Goal: Information Seeking & Learning: Learn about a topic

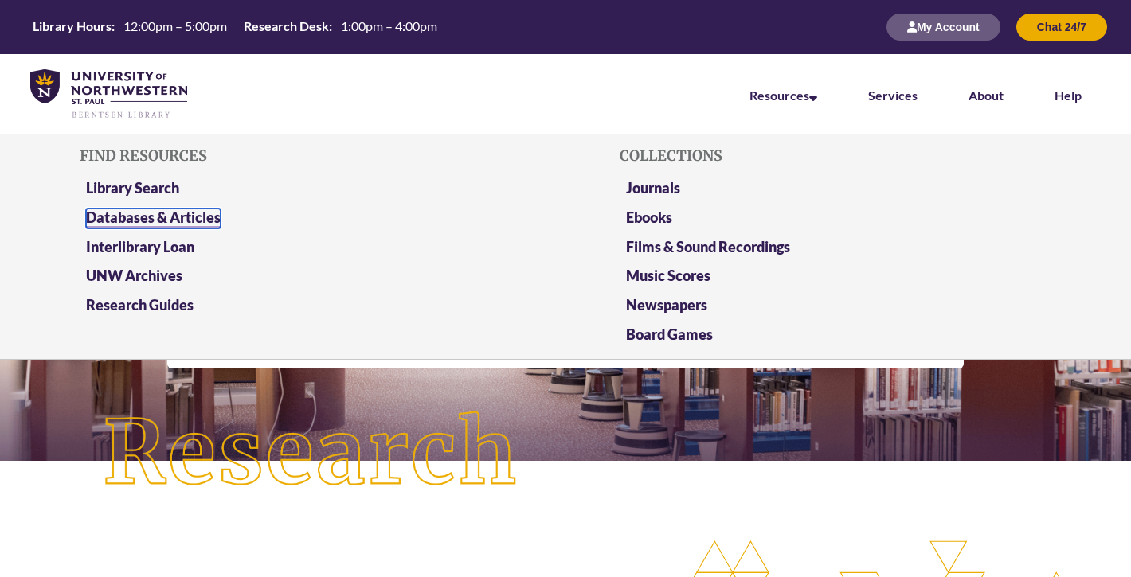
click at [191, 211] on link "Databases & Articles" at bounding box center [153, 219] width 135 height 20
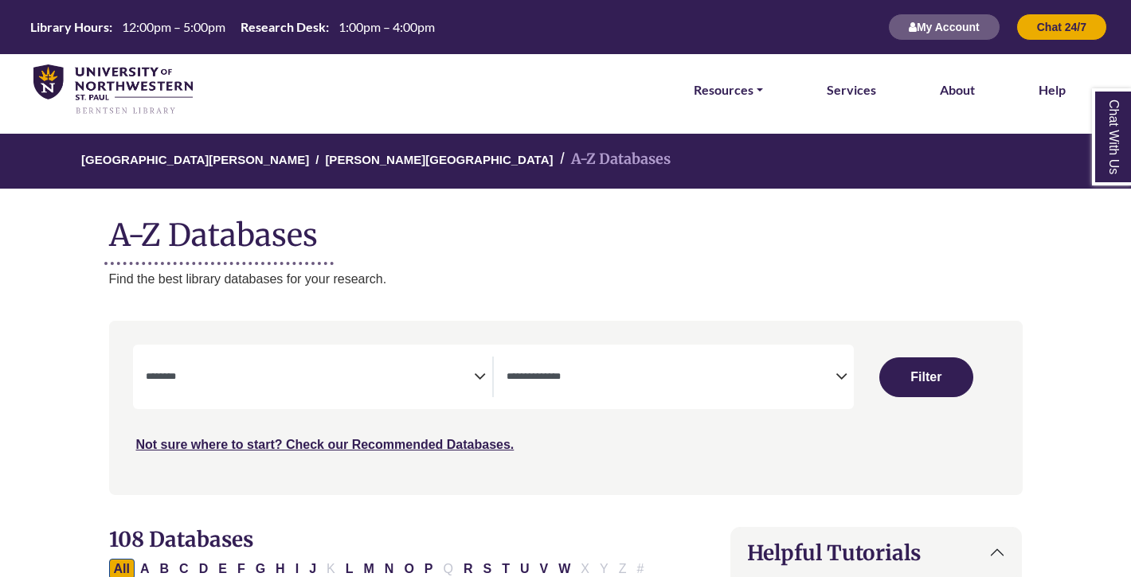
select select "Database Subject Filter"
select select "Database Types Filter"
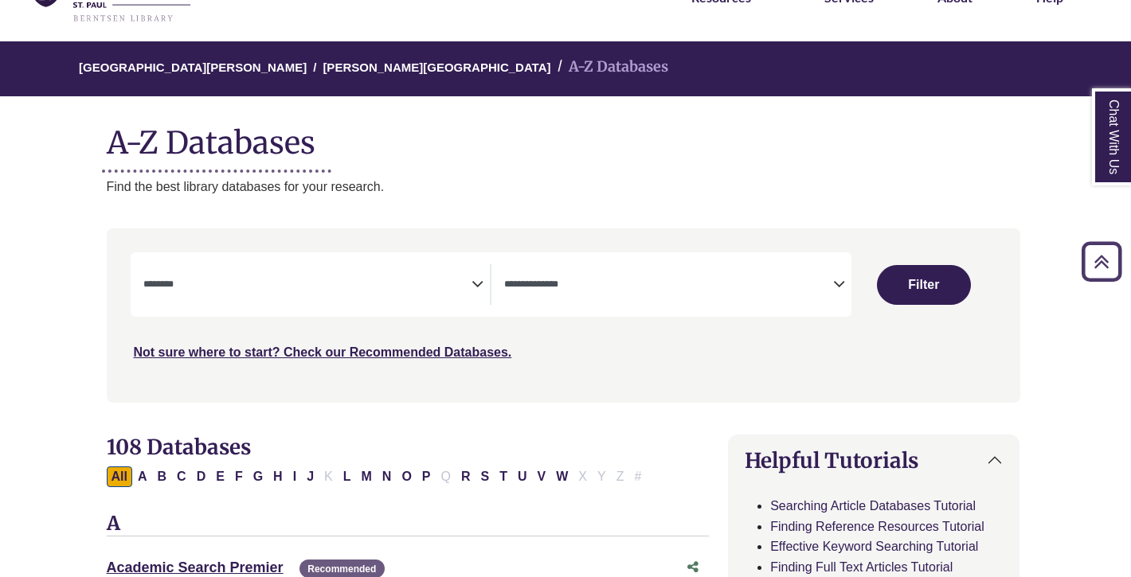
scroll to position [78, 2]
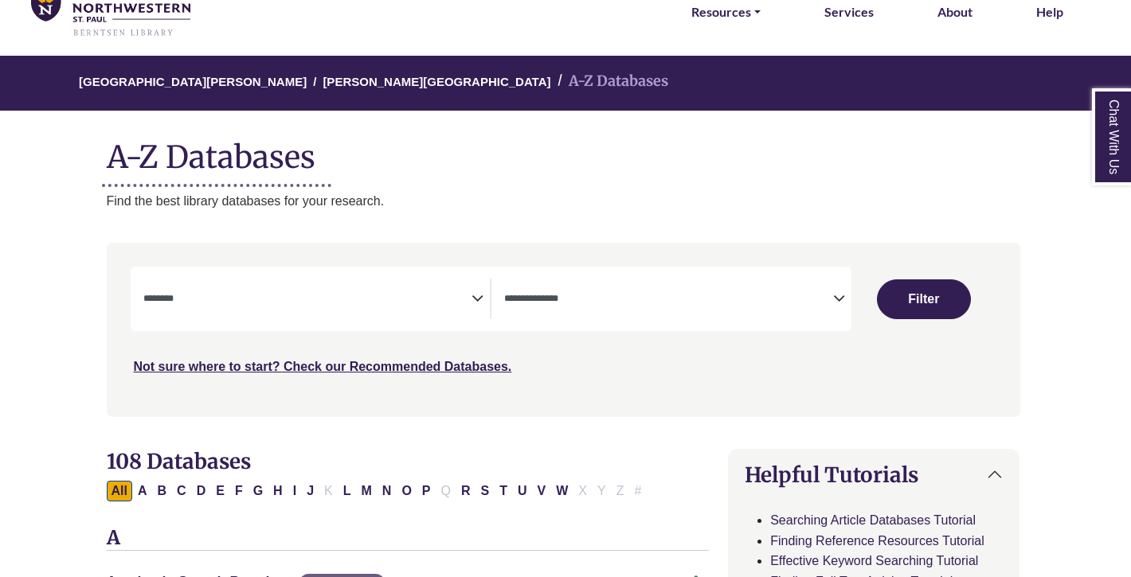
click at [330, 299] on textarea "Search" at bounding box center [307, 300] width 329 height 13
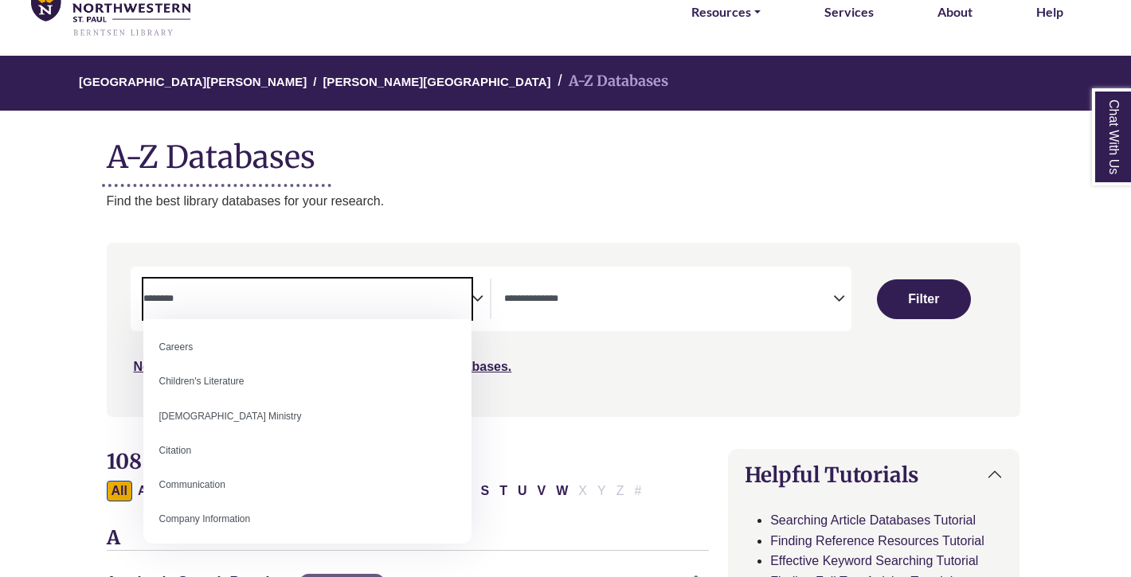
scroll to position [164, 0]
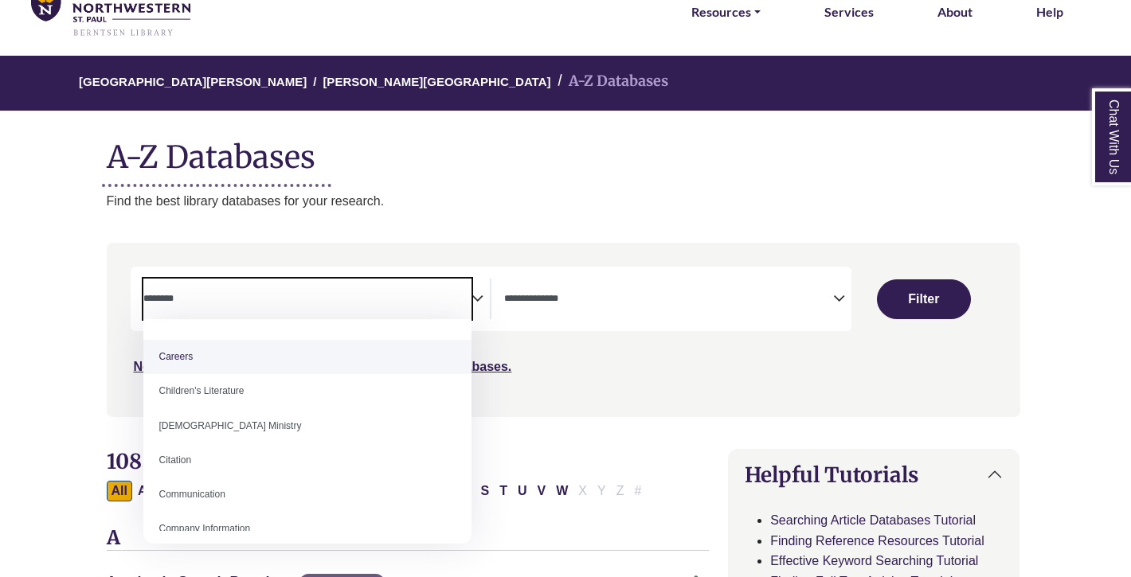
select select "*****"
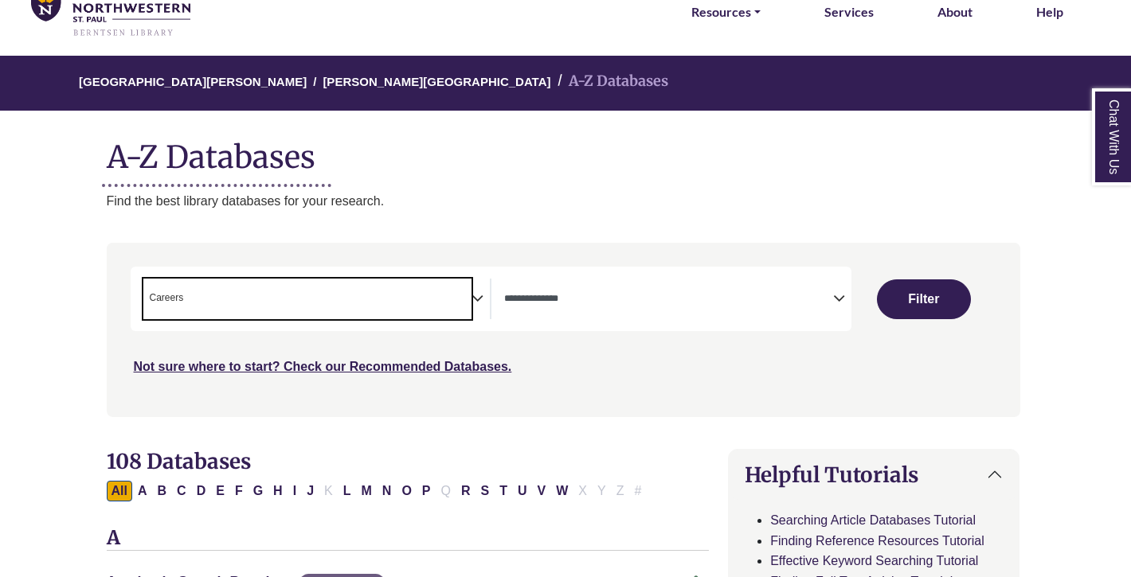
click at [289, 294] on span "× Careers" at bounding box center [307, 299] width 329 height 41
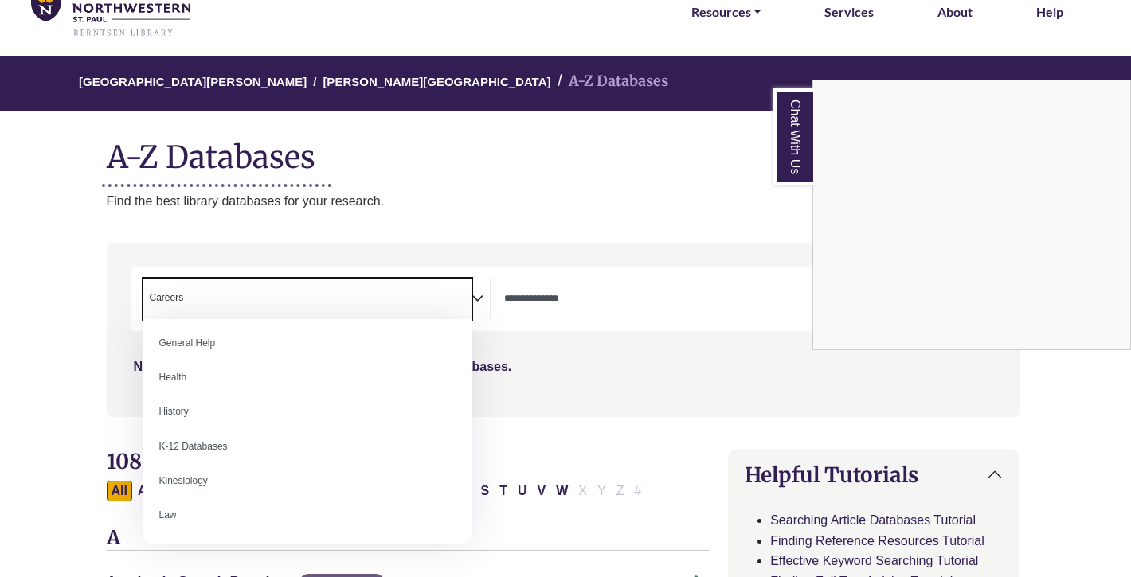
scroll to position [694, 0]
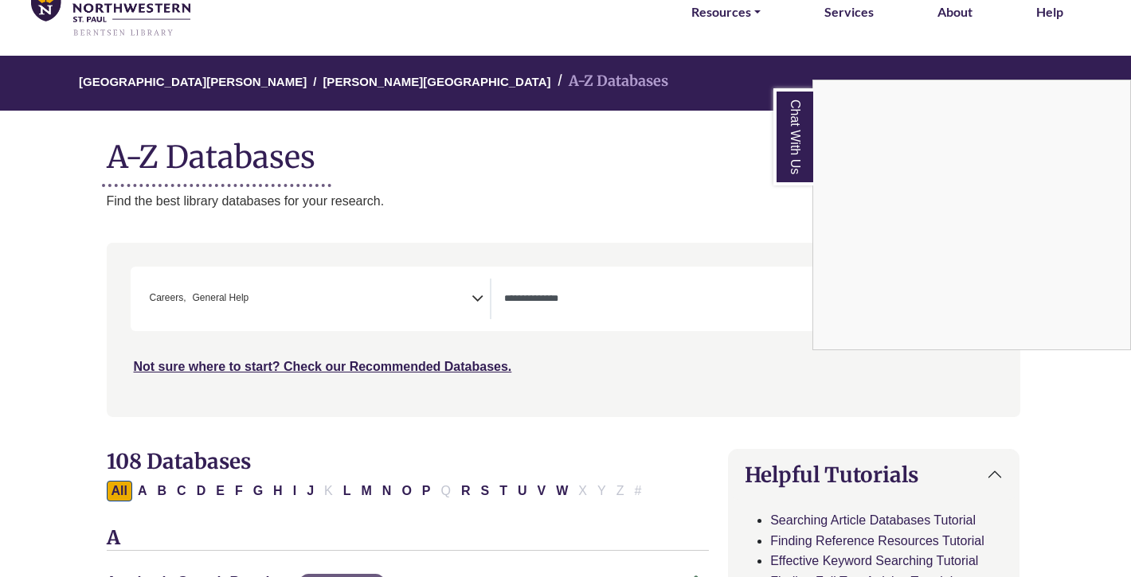
click at [302, 299] on div "Chat With Us" at bounding box center [565, 288] width 1131 height 577
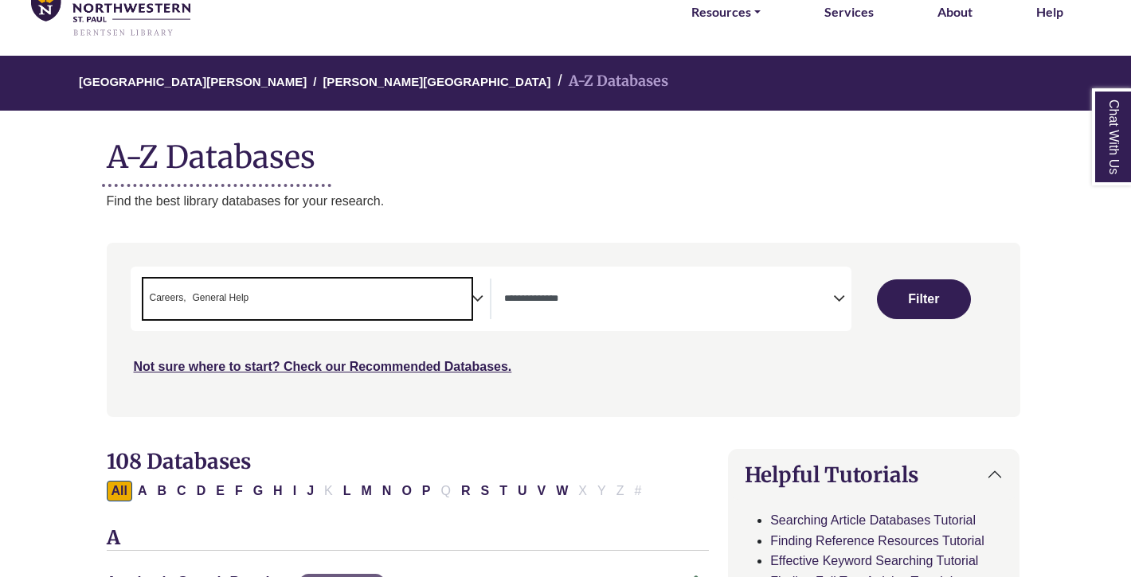
click at [297, 295] on span "× Careers × General Help" at bounding box center [307, 299] width 329 height 41
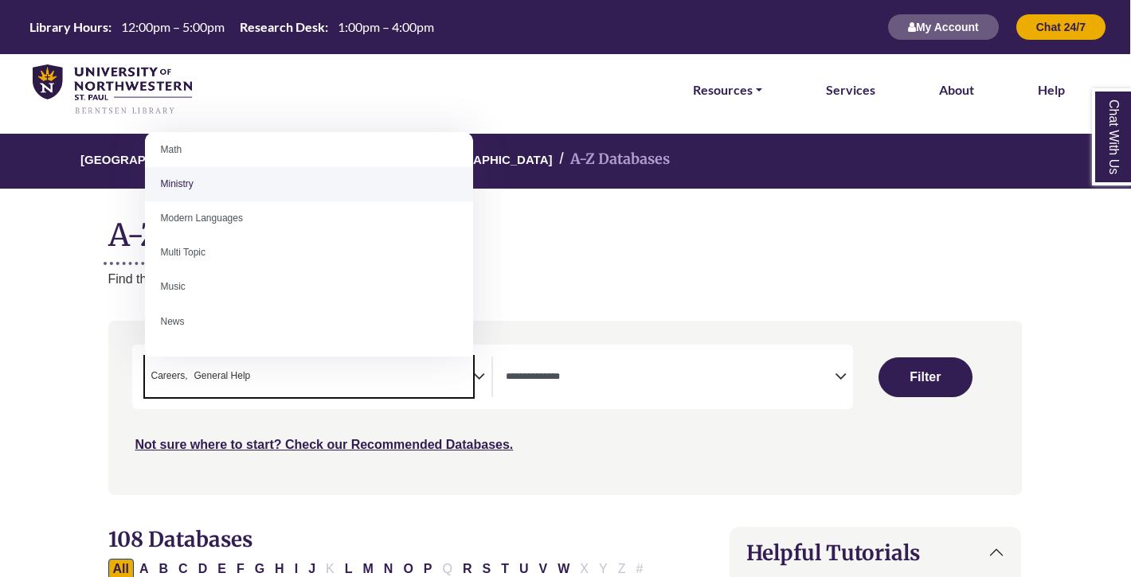
scroll to position [985, 0]
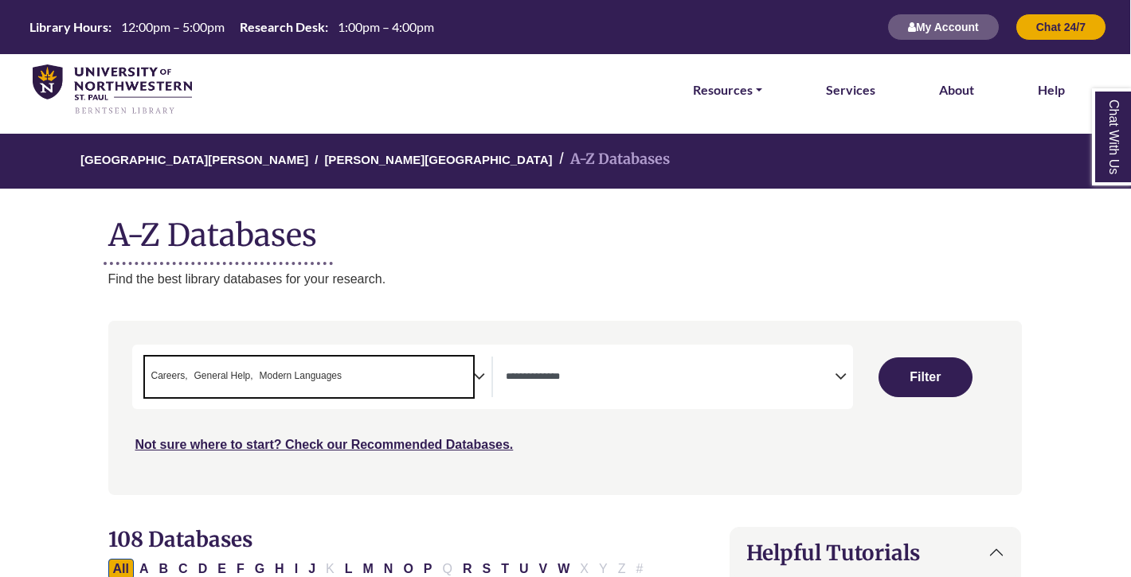
click at [314, 371] on span "Modern Languages" at bounding box center [301, 376] width 82 height 15
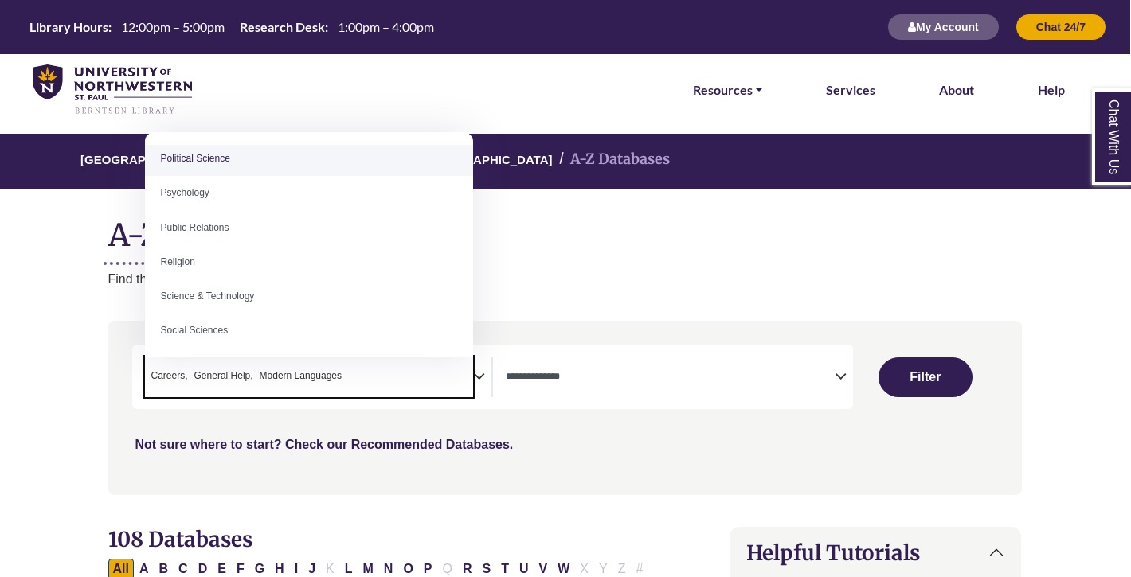
scroll to position [1245, 0]
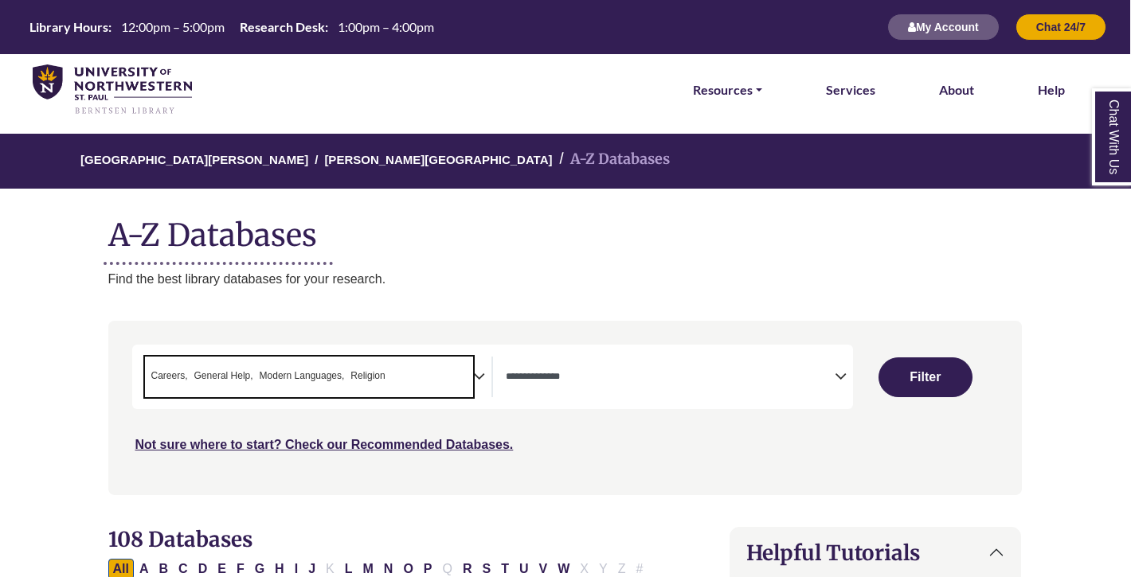
click at [240, 372] on span "General Help" at bounding box center [223, 376] width 59 height 15
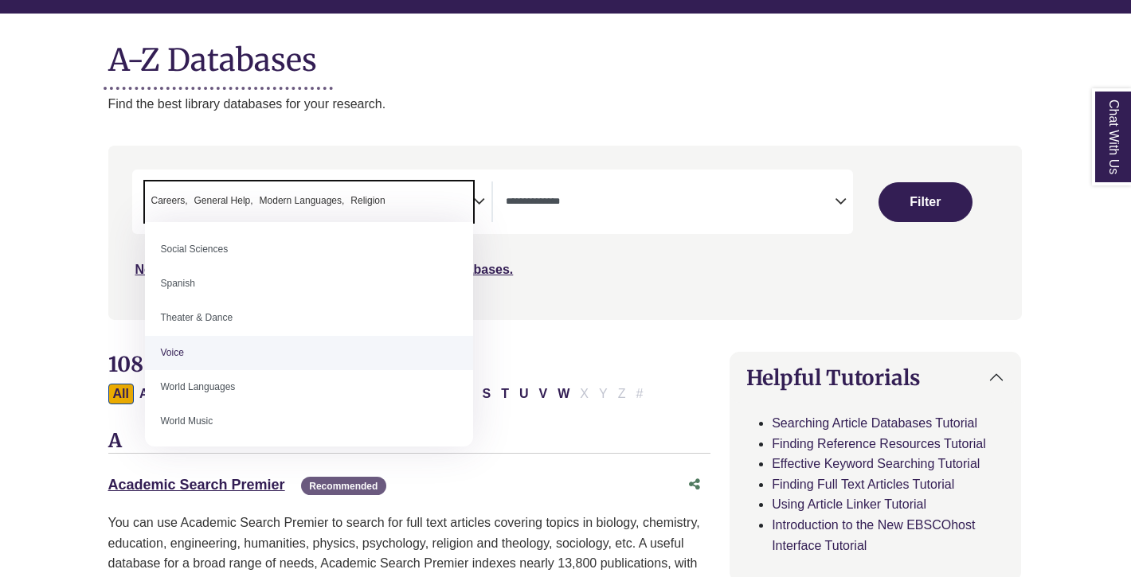
scroll to position [1411, 0]
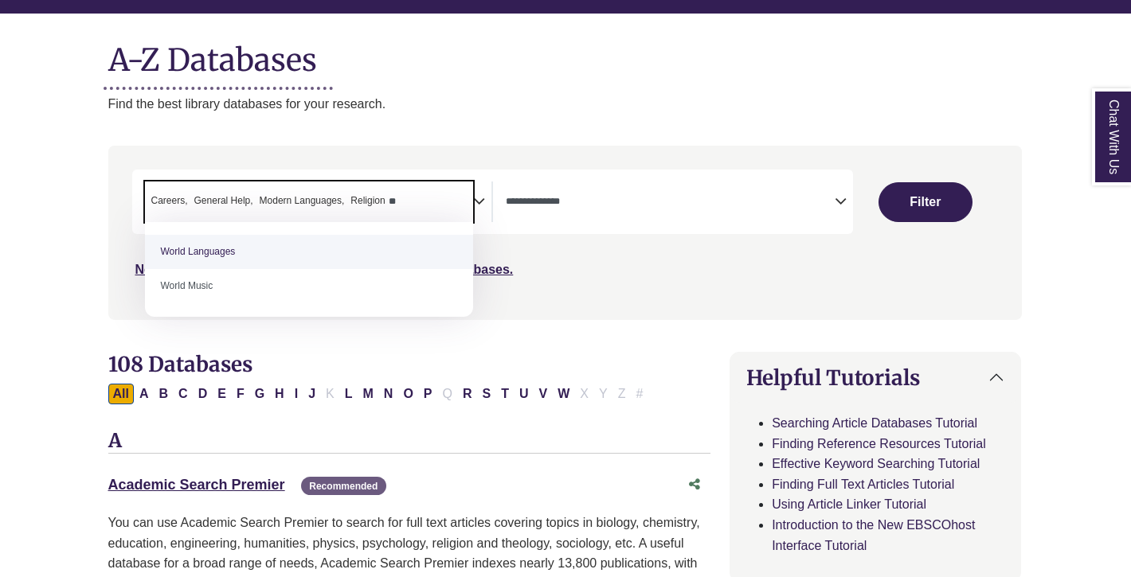
type textarea "*"
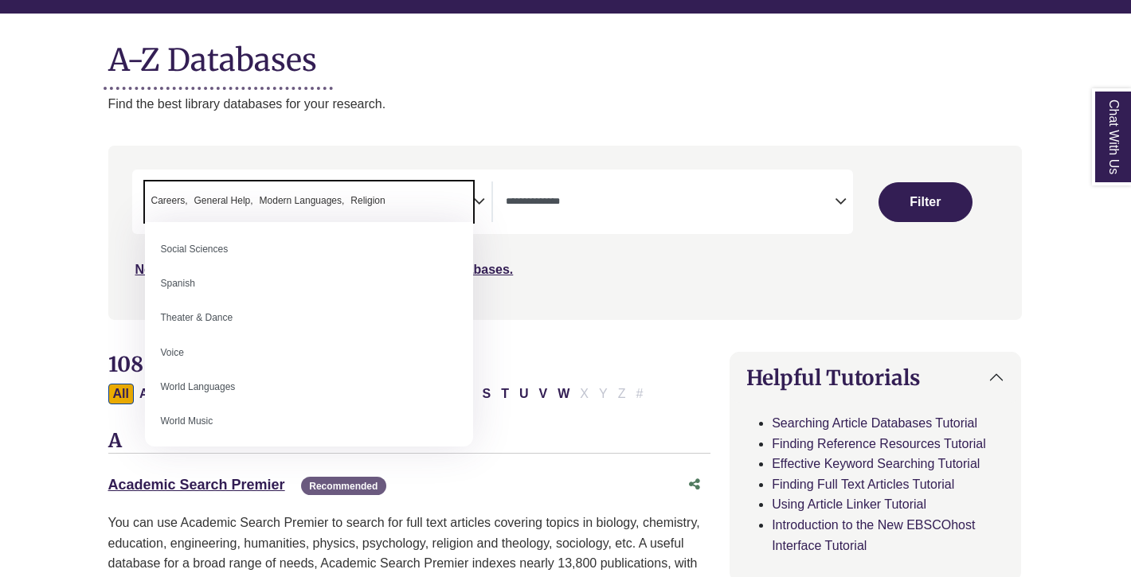
scroll to position [1417, 0]
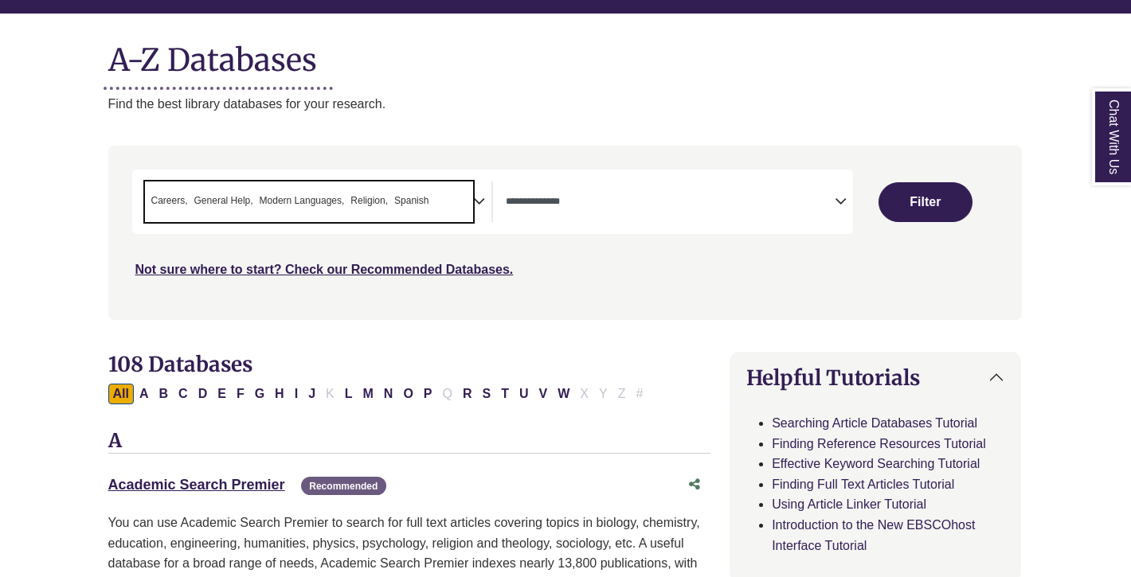
click at [266, 200] on span "Modern Languages" at bounding box center [302, 200] width 85 height 15
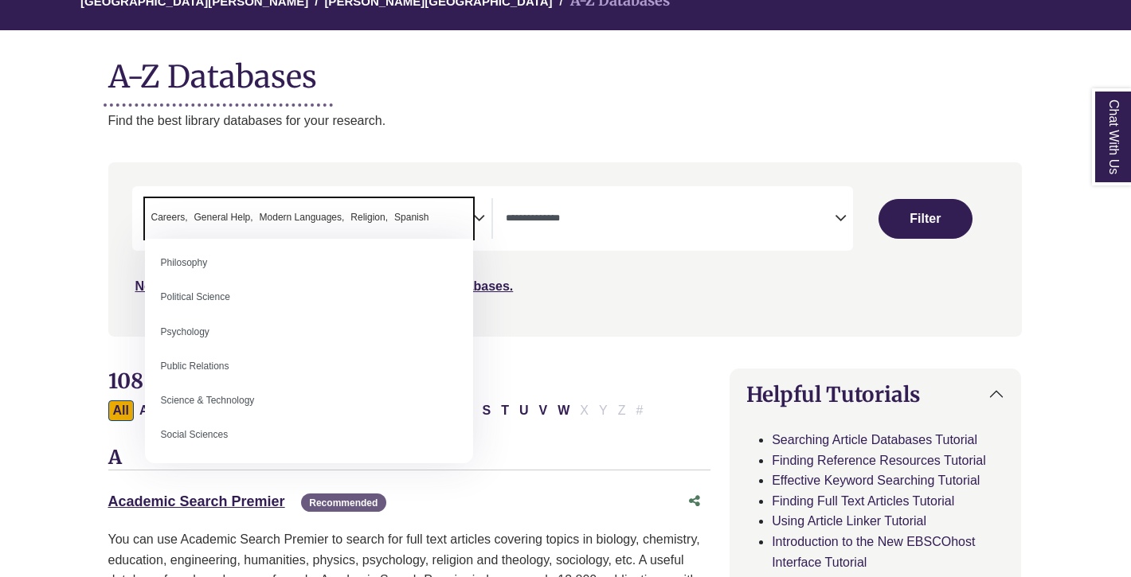
scroll to position [1276, 0]
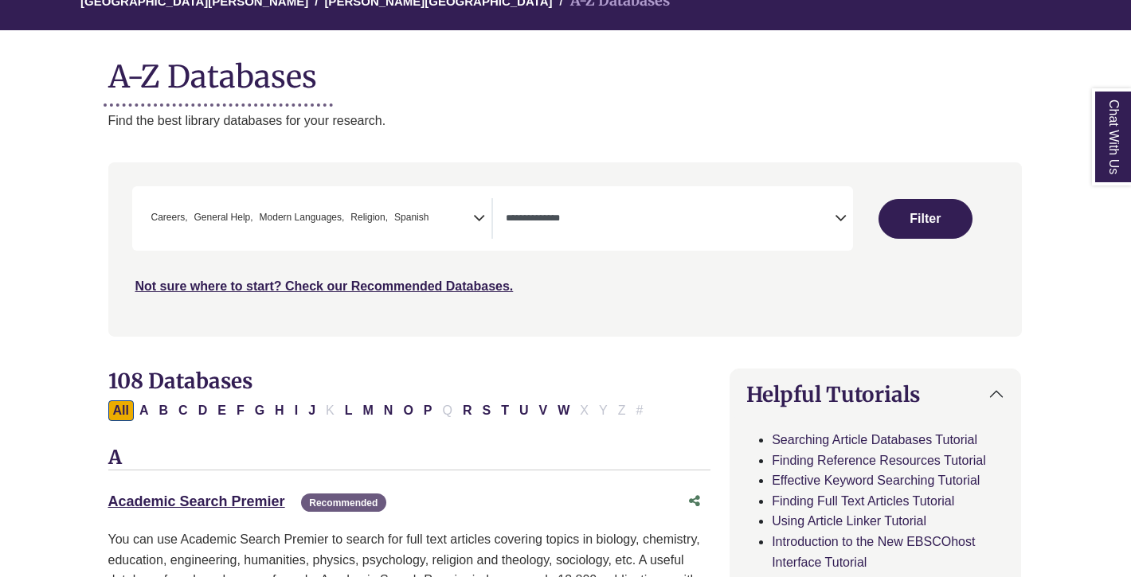
click at [780, 195] on div "**********" at bounding box center [492, 218] width 721 height 64
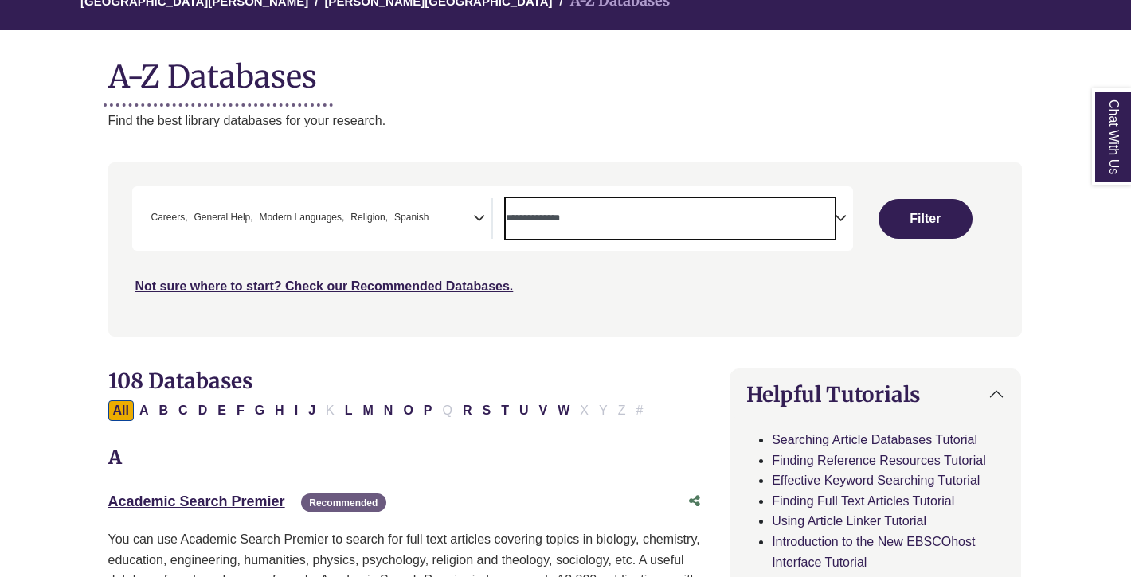
click at [778, 229] on span "Search filters" at bounding box center [670, 218] width 329 height 41
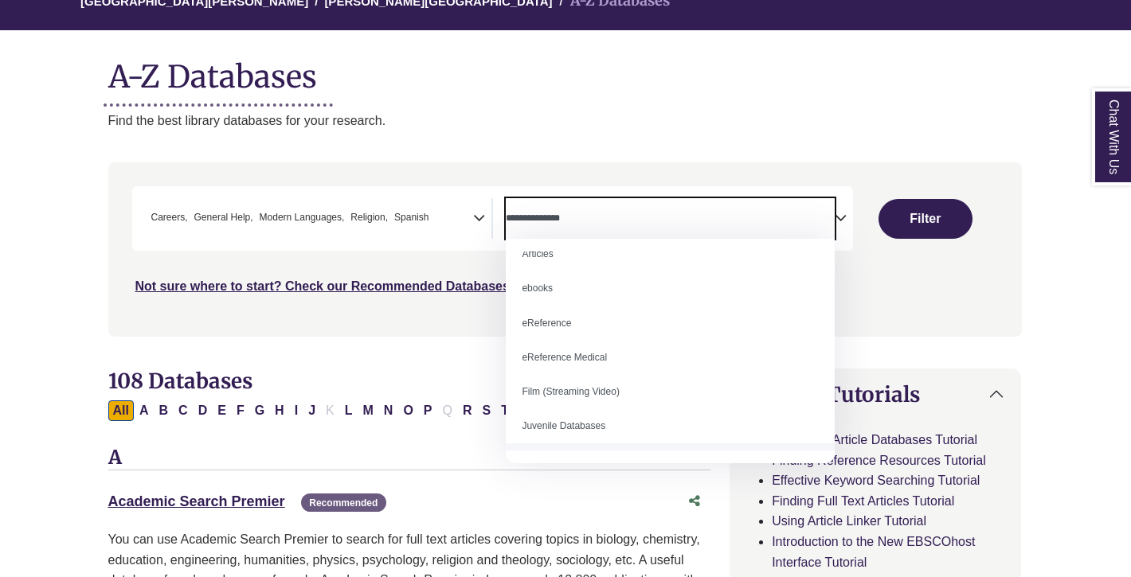
scroll to position [0, 0]
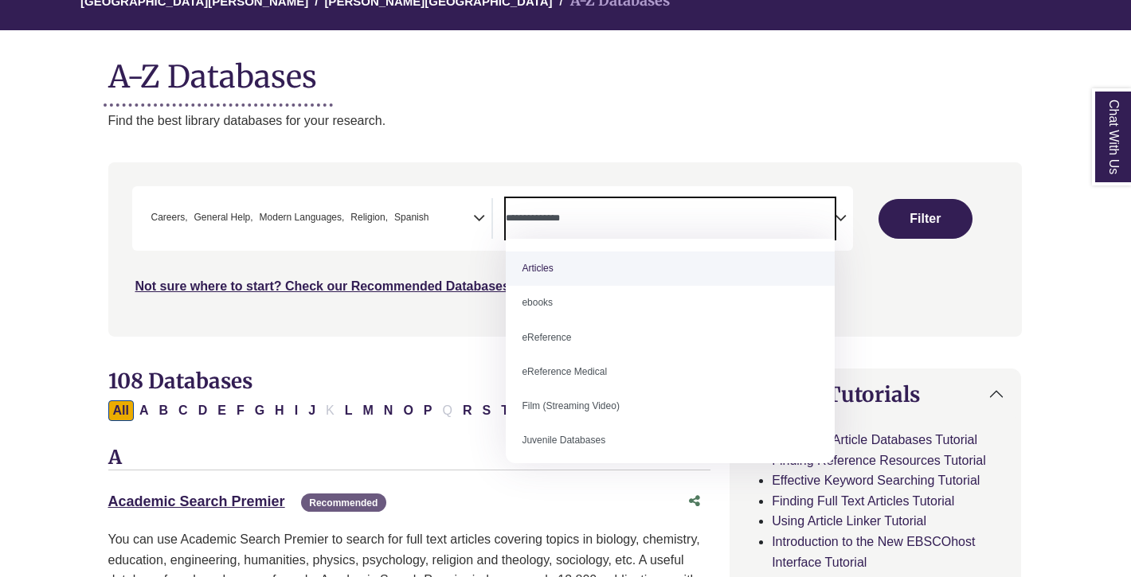
select select "*****"
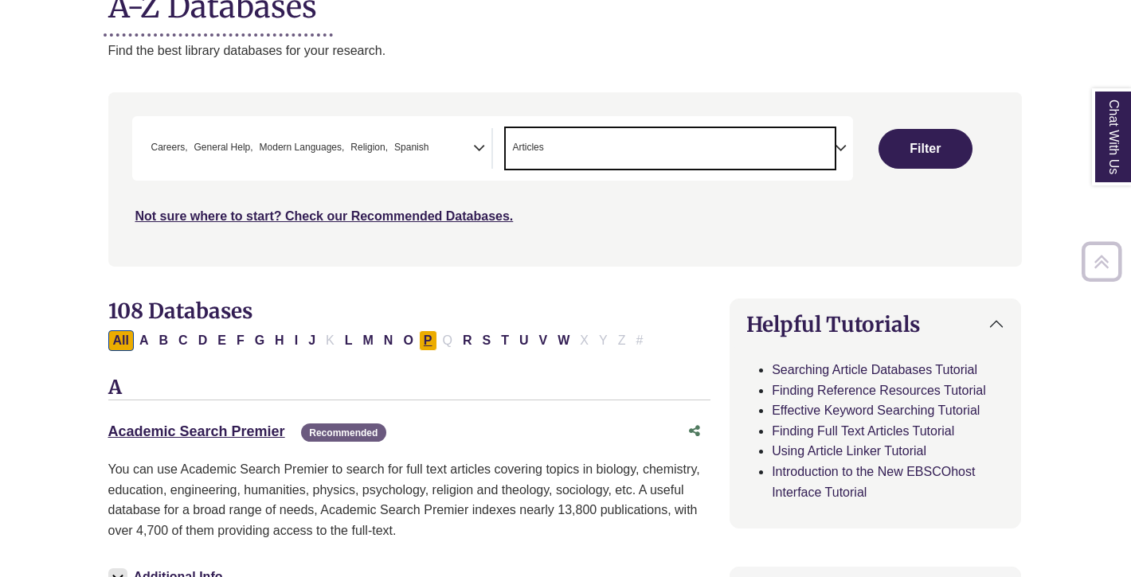
scroll to position [241, 1]
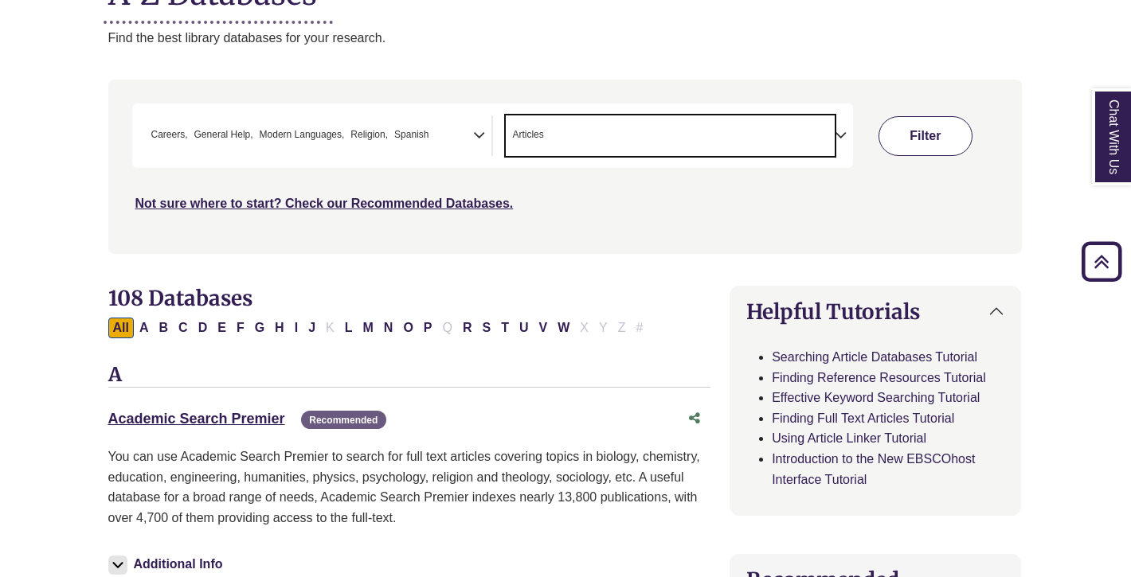
click at [943, 139] on button "Filter" at bounding box center [925, 136] width 94 height 40
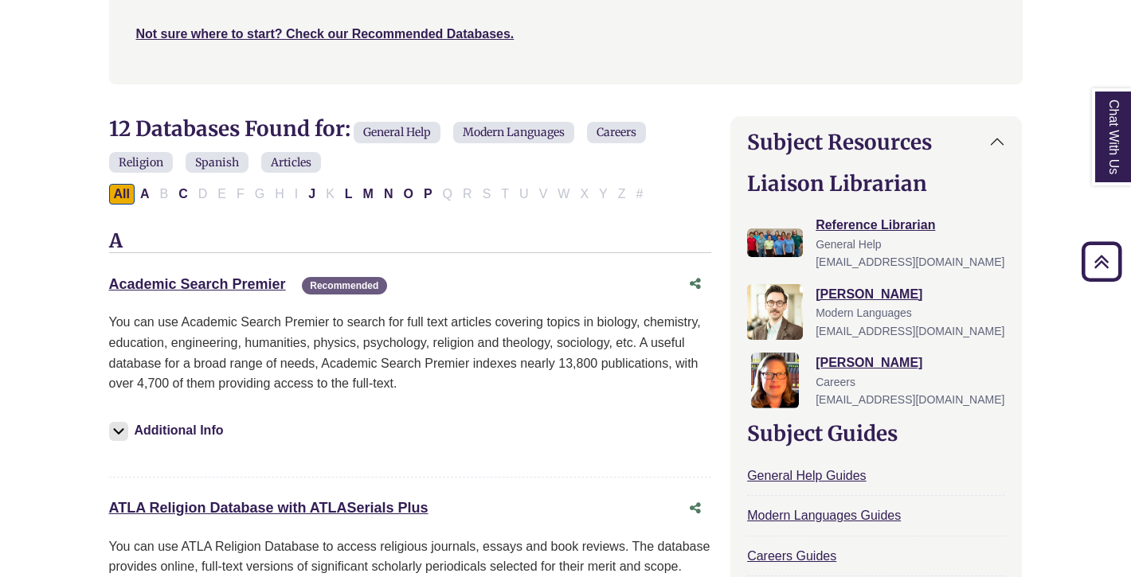
scroll to position [418, 0]
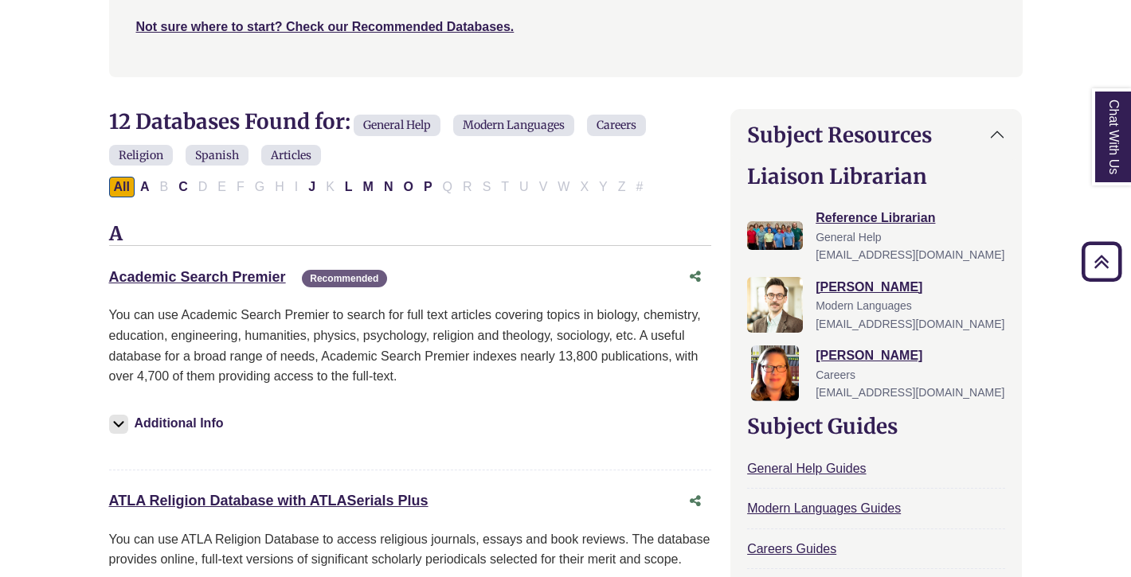
click at [225, 300] on div "Academic Search Premier This link opens in a new window Recommended Recommended…" at bounding box center [410, 366] width 603 height 208
click at [245, 271] on link "Academic Search Premier This link opens in a new window" at bounding box center [197, 277] width 177 height 16
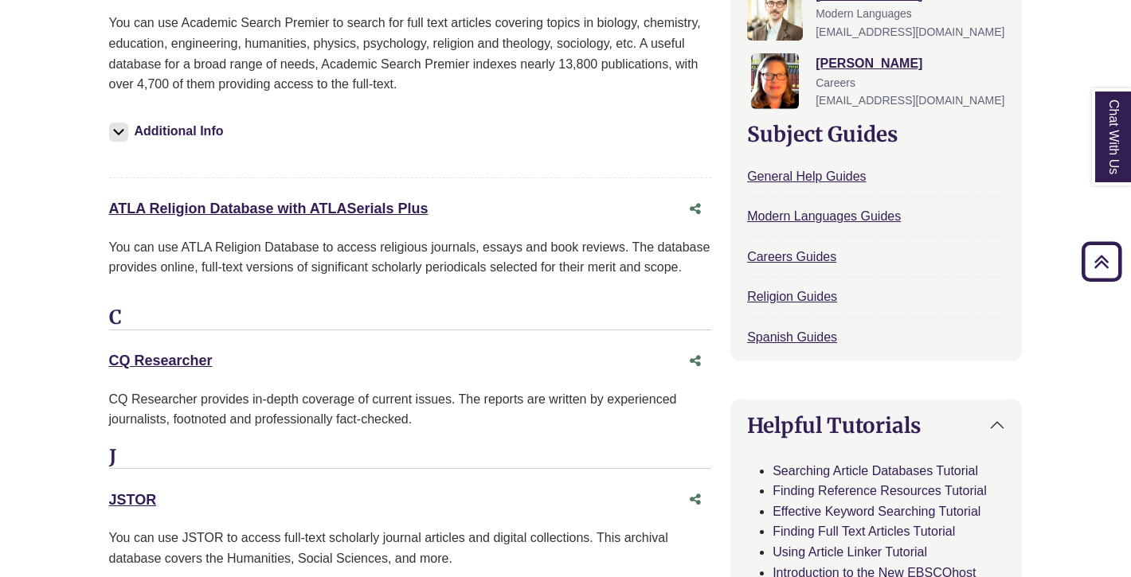
scroll to position [980, 0]
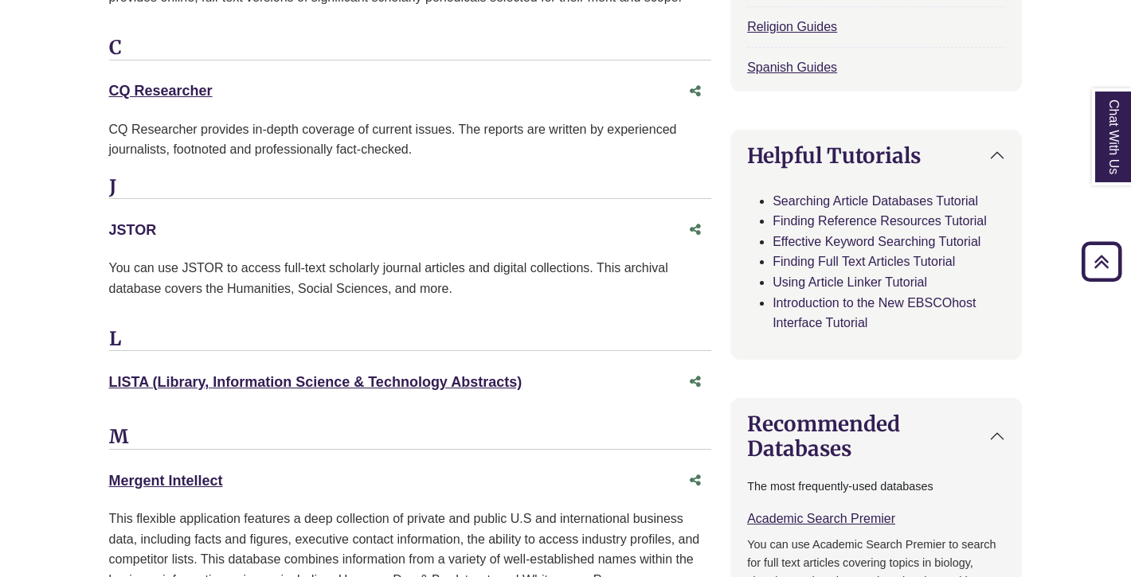
click at [143, 231] on link "JSTOR This link opens in a new window" at bounding box center [133, 230] width 48 height 16
